Goal: Find contact information

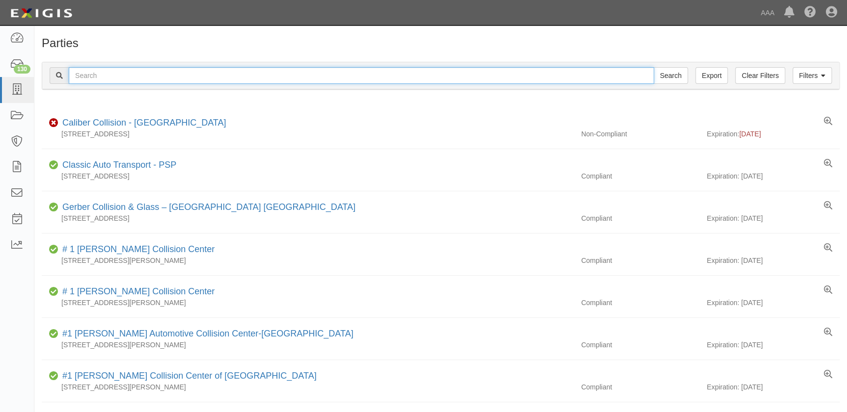
click at [292, 76] on input "text" at bounding box center [361, 75] width 585 height 17
type input "first collision"
click at [653, 67] on input "Search" at bounding box center [670, 75] width 34 height 17
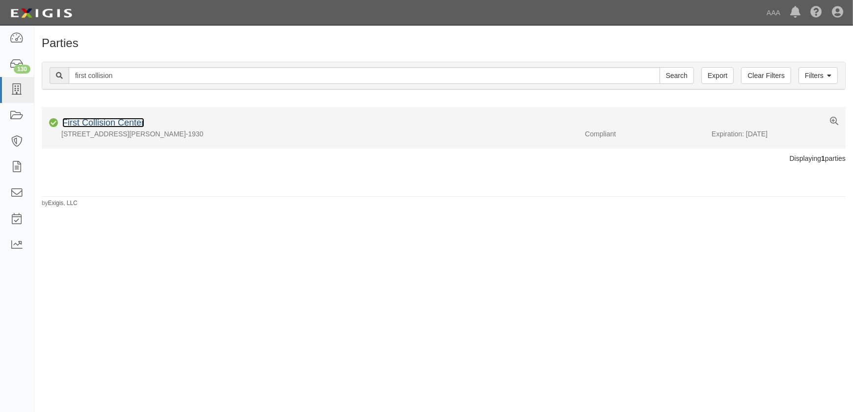
click at [131, 124] on link "First Collision Center" at bounding box center [103, 123] width 82 height 10
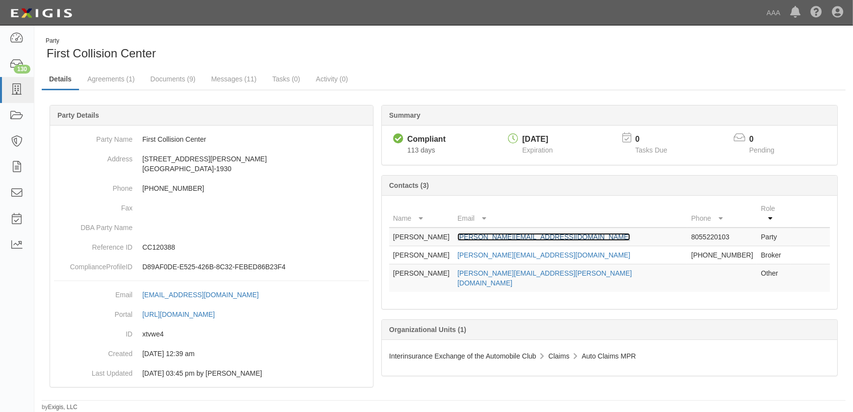
click at [564, 233] on link "eddie@1stcollisioncenter.com" at bounding box center [544, 237] width 173 height 8
